Goal: Navigation & Orientation: Find specific page/section

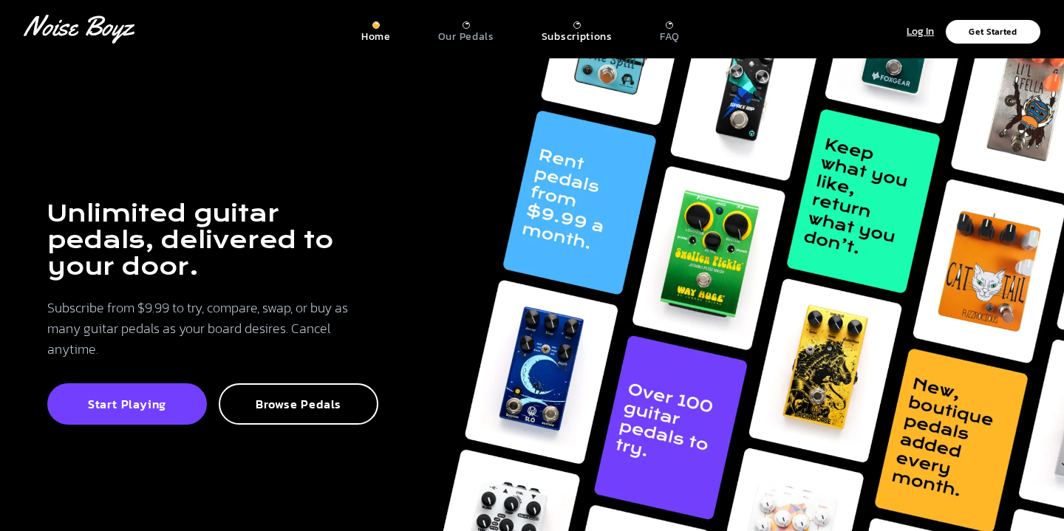
click at [567, 38] on p "Subscriptions" at bounding box center [577, 36] width 71 height 13
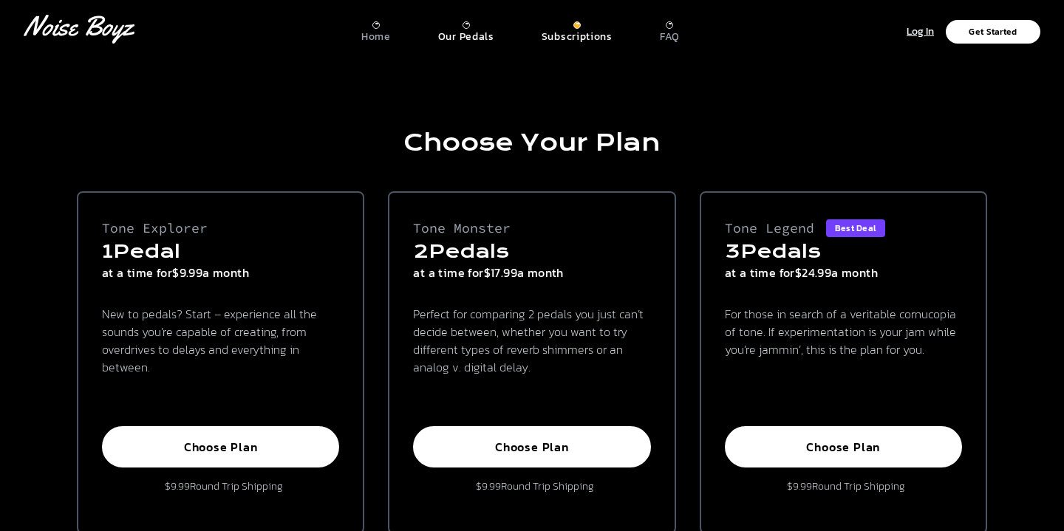
click at [466, 35] on p "Our Pedals" at bounding box center [466, 36] width 56 height 13
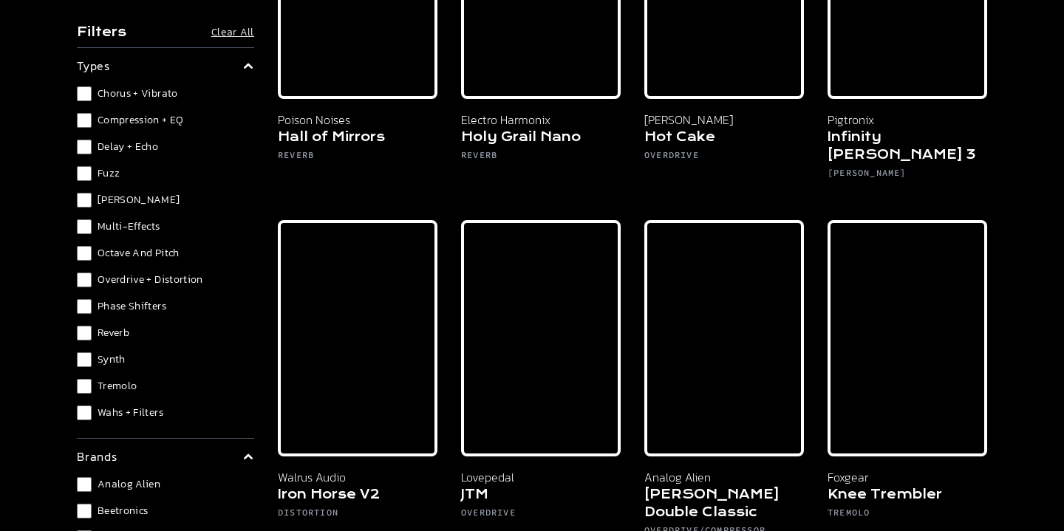
scroll to position [4253, 0]
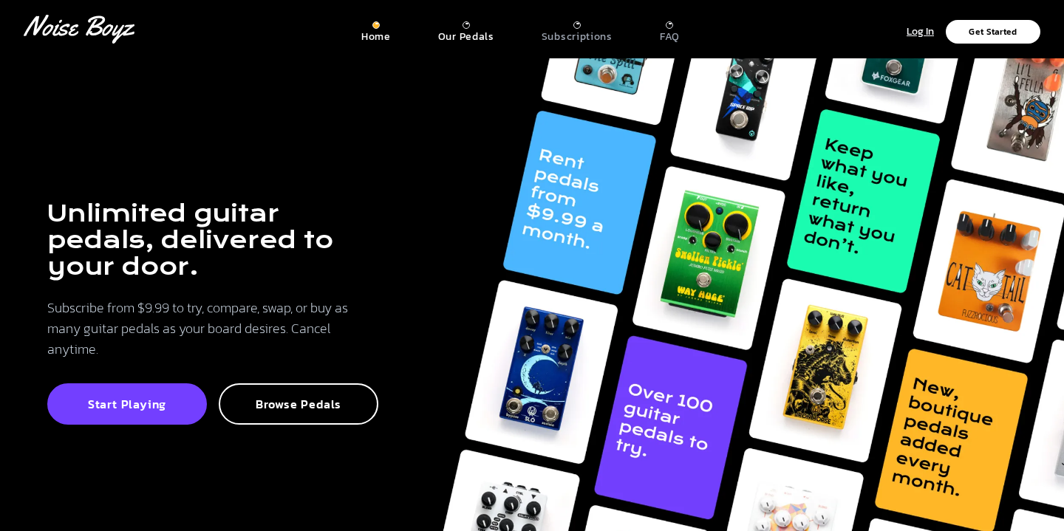
click at [471, 32] on p "Our Pedals" at bounding box center [466, 36] width 56 height 13
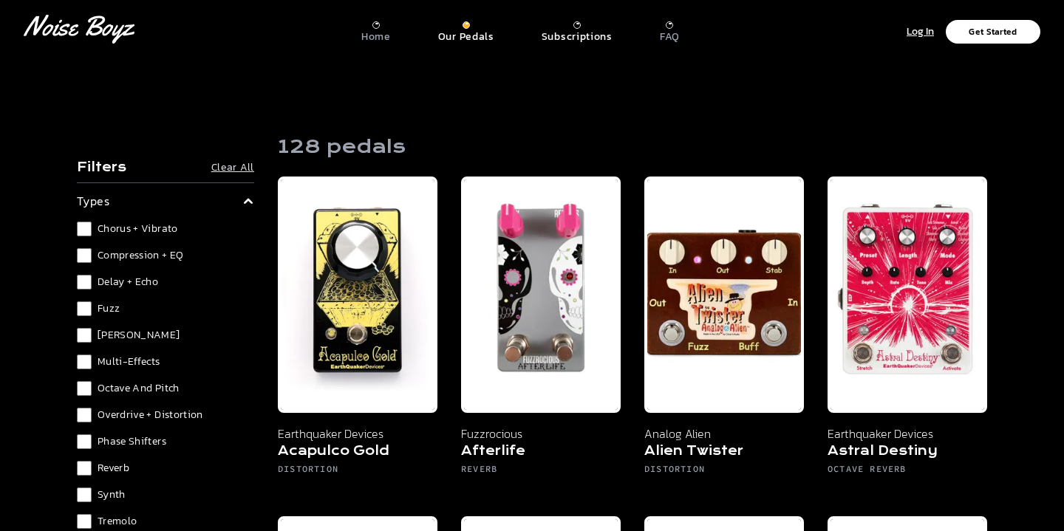
click at [581, 30] on p "Subscriptions" at bounding box center [577, 36] width 71 height 13
